Goal: Task Accomplishment & Management: Manage account settings

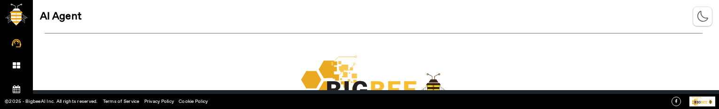
scroll to position [130, 0]
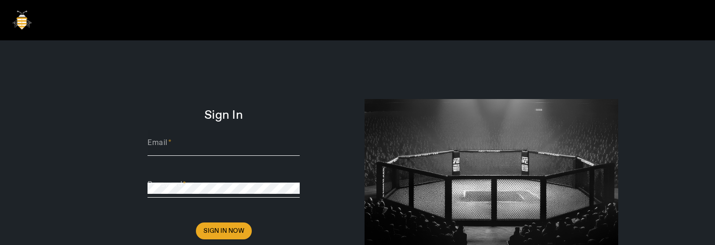
click at [205, 140] on div "Email" at bounding box center [224, 143] width 152 height 26
click at [192, 145] on input "Email" at bounding box center [224, 146] width 152 height 11
type input "[PERSON_NAME][EMAIL_ADDRESS][DOMAIN_NAME]"
click at [213, 187] on span "Sign In Now" at bounding box center [223, 230] width 41 height 9
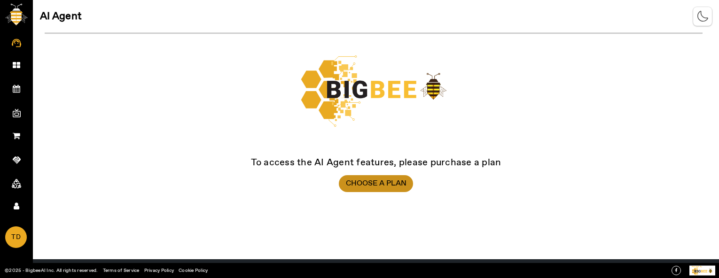
click at [367, 183] on span "Choose a Plan" at bounding box center [376, 183] width 61 height 9
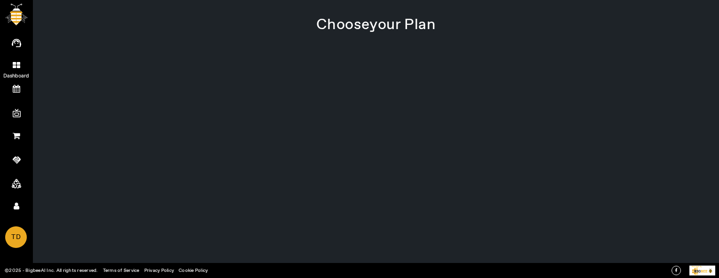
click at [16, 65] on icon at bounding box center [17, 65] width 8 height 8
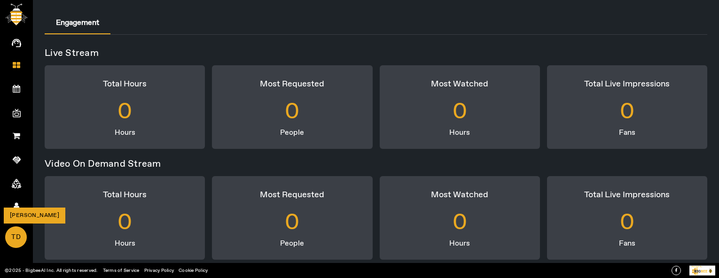
click at [18, 187] on span "TD" at bounding box center [16, 237] width 20 height 20
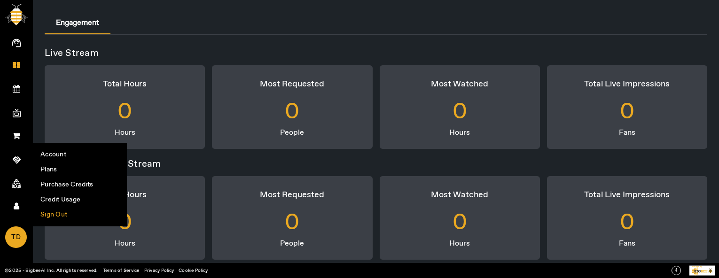
click at [62, 187] on li "Sign Out" at bounding box center [79, 214] width 93 height 15
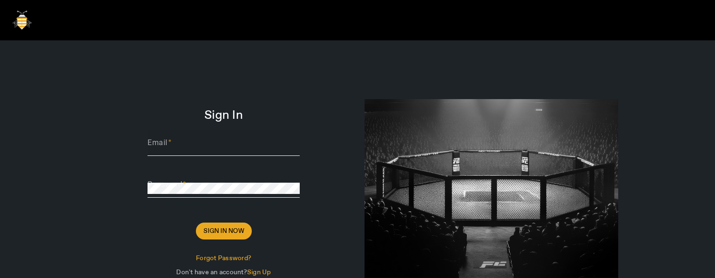
click at [205, 141] on input "Email" at bounding box center [224, 146] width 152 height 11
type input "[PERSON_NAME][EMAIL_ADDRESS][DOMAIN_NAME]"
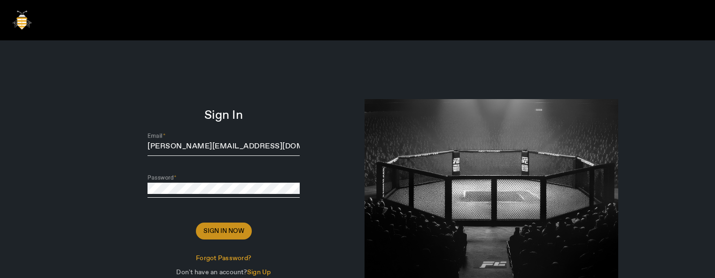
click at [229, 187] on span "Sign In Now" at bounding box center [223, 230] width 41 height 9
